Goal: Transaction & Acquisition: Purchase product/service

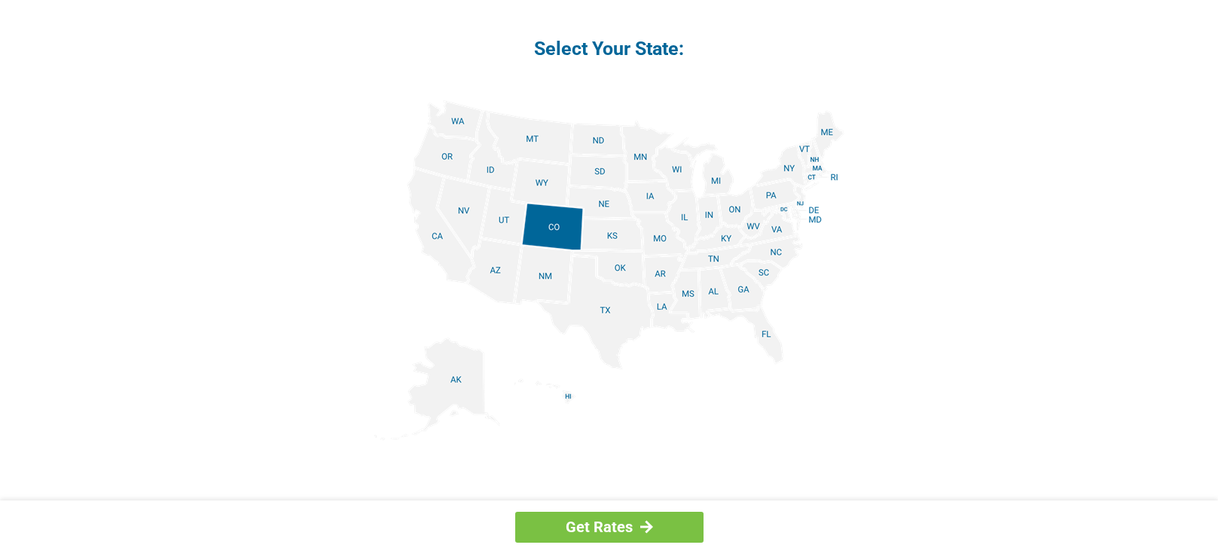
scroll to position [1883, 0]
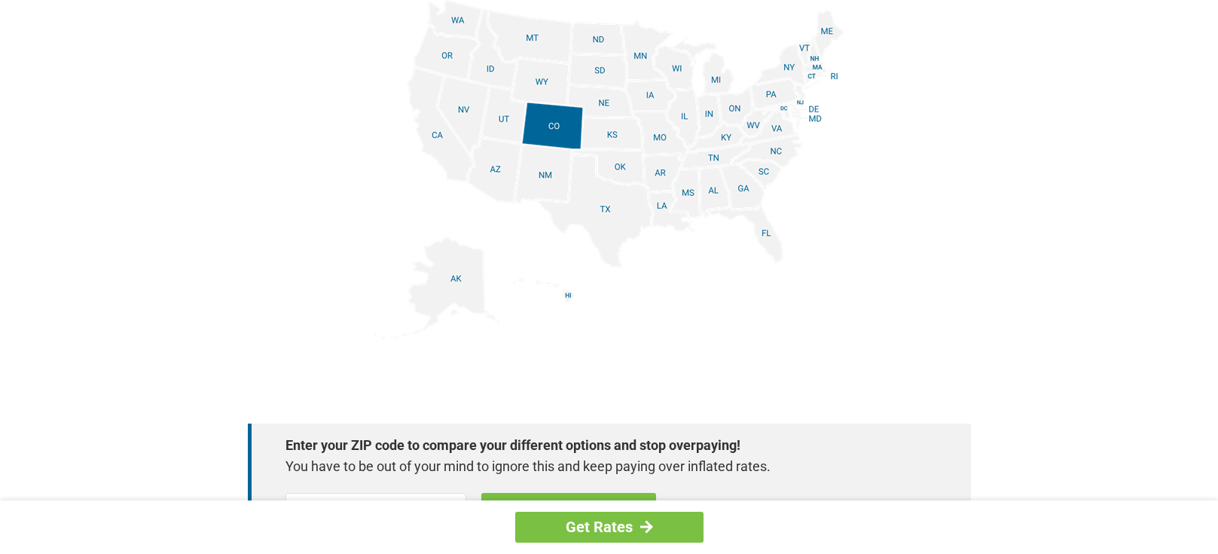
click at [685, 115] on img at bounding box center [609, 169] width 470 height 340
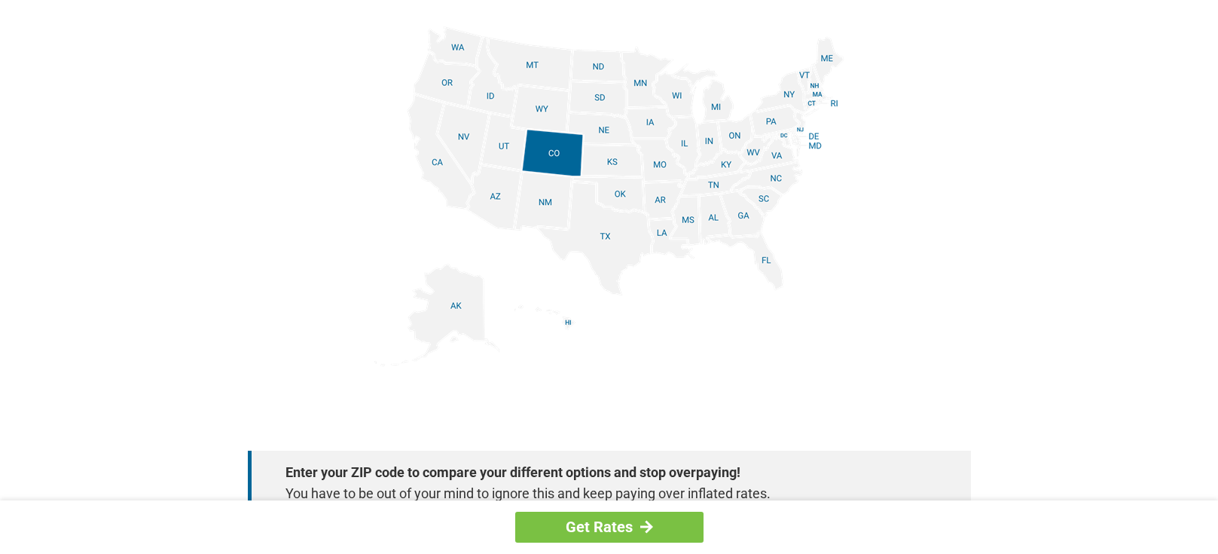
scroll to position [1883, 0]
